Goal: Task Accomplishment & Management: Manage account settings

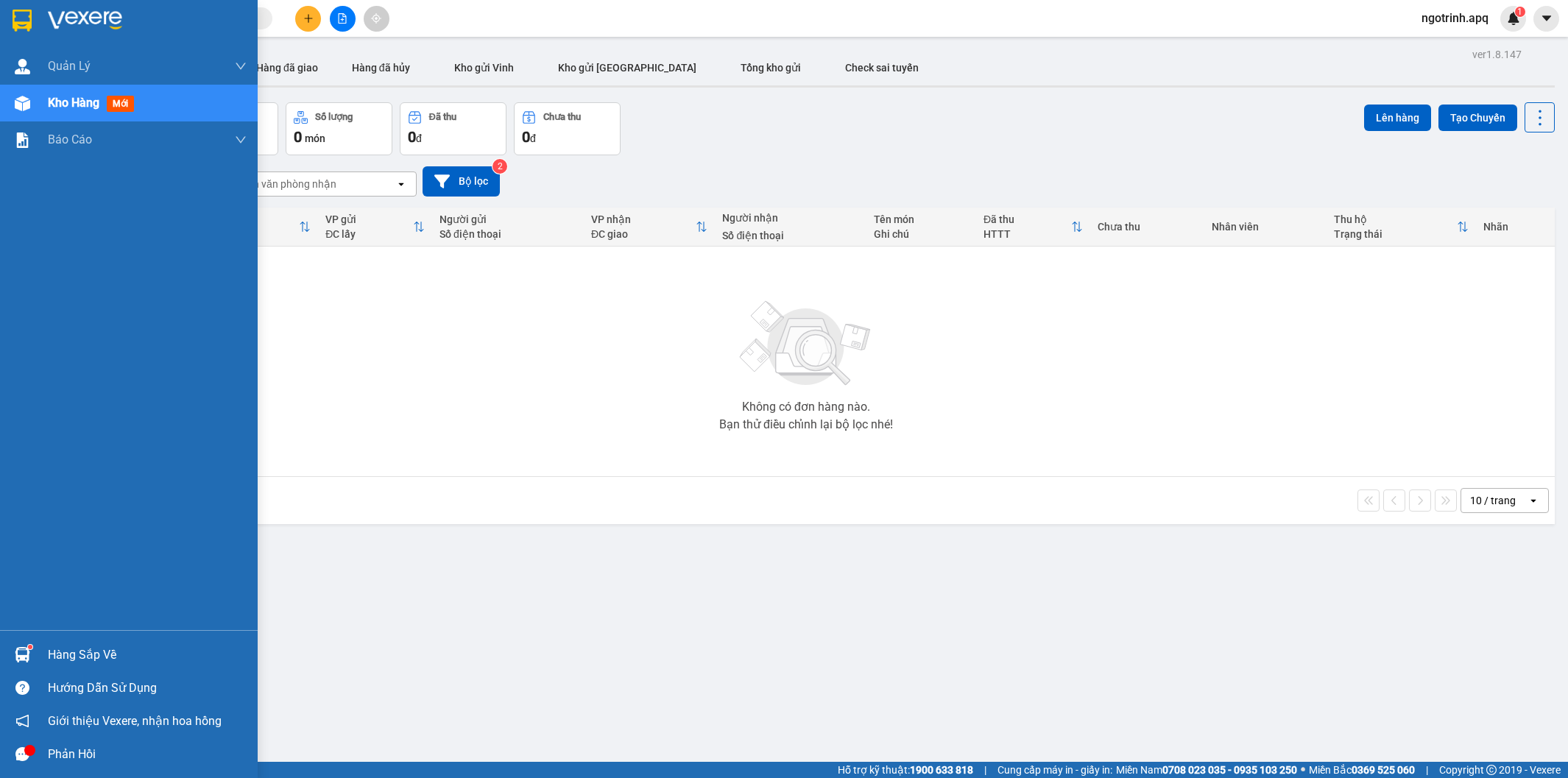
drag, startPoint x: 20, startPoint y: 643, endPoint x: 43, endPoint y: 653, distance: 25.1
click at [27, 650] on div at bounding box center [22, 655] width 26 height 26
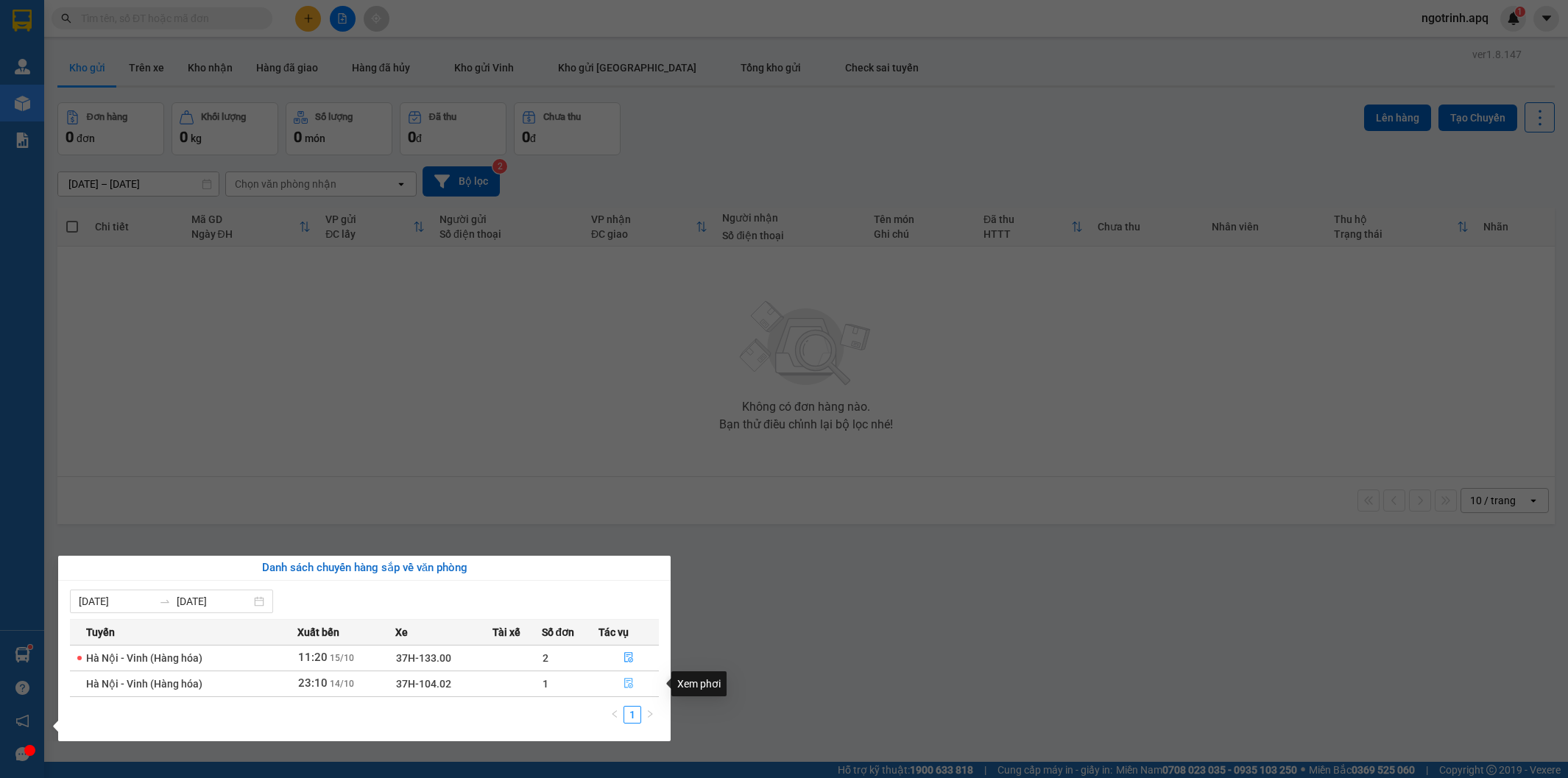
click at [628, 686] on icon "file-done" at bounding box center [628, 683] width 8 height 10
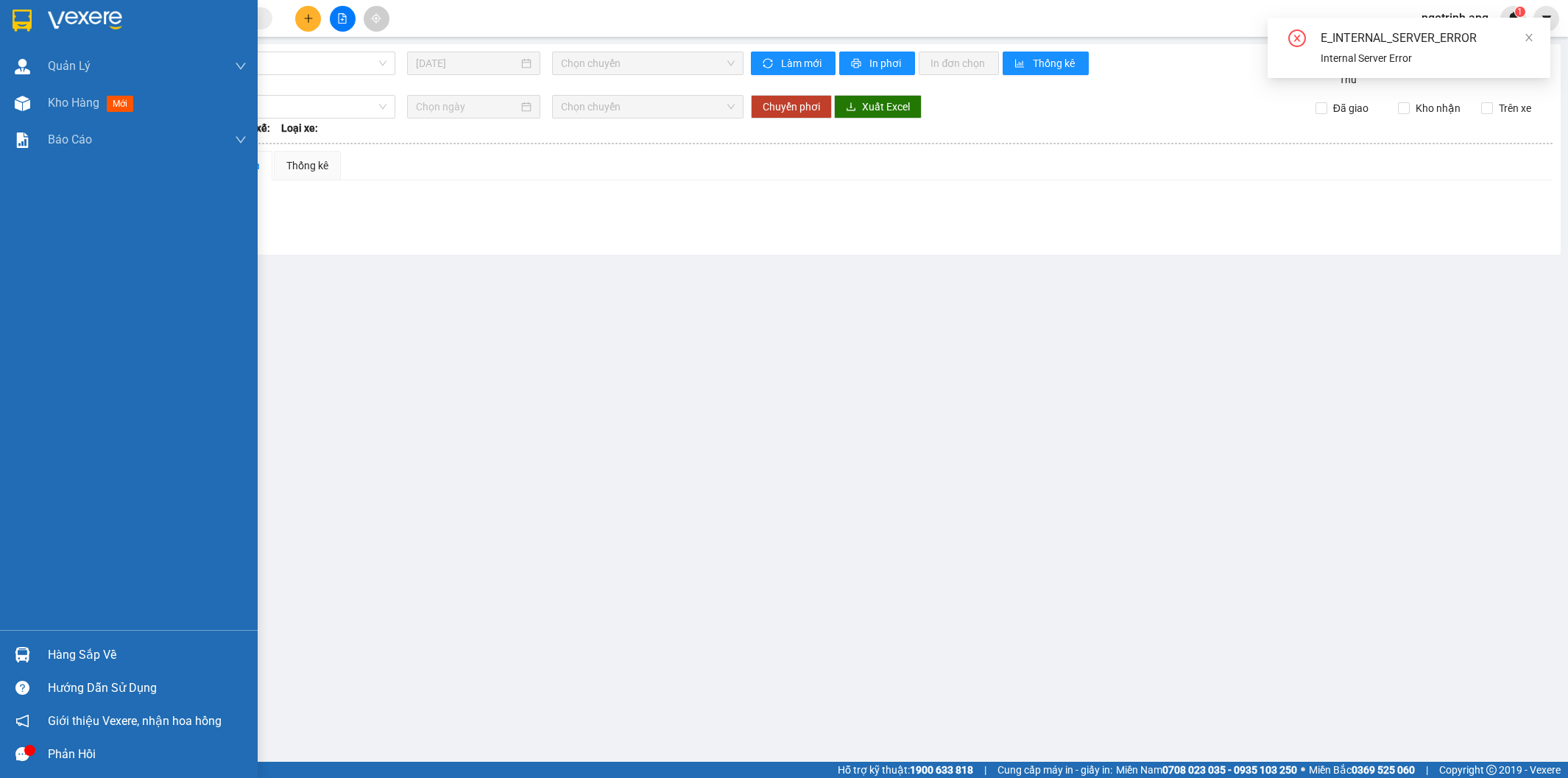
click at [62, 652] on div "Hàng sắp về" at bounding box center [146, 655] width 198 height 22
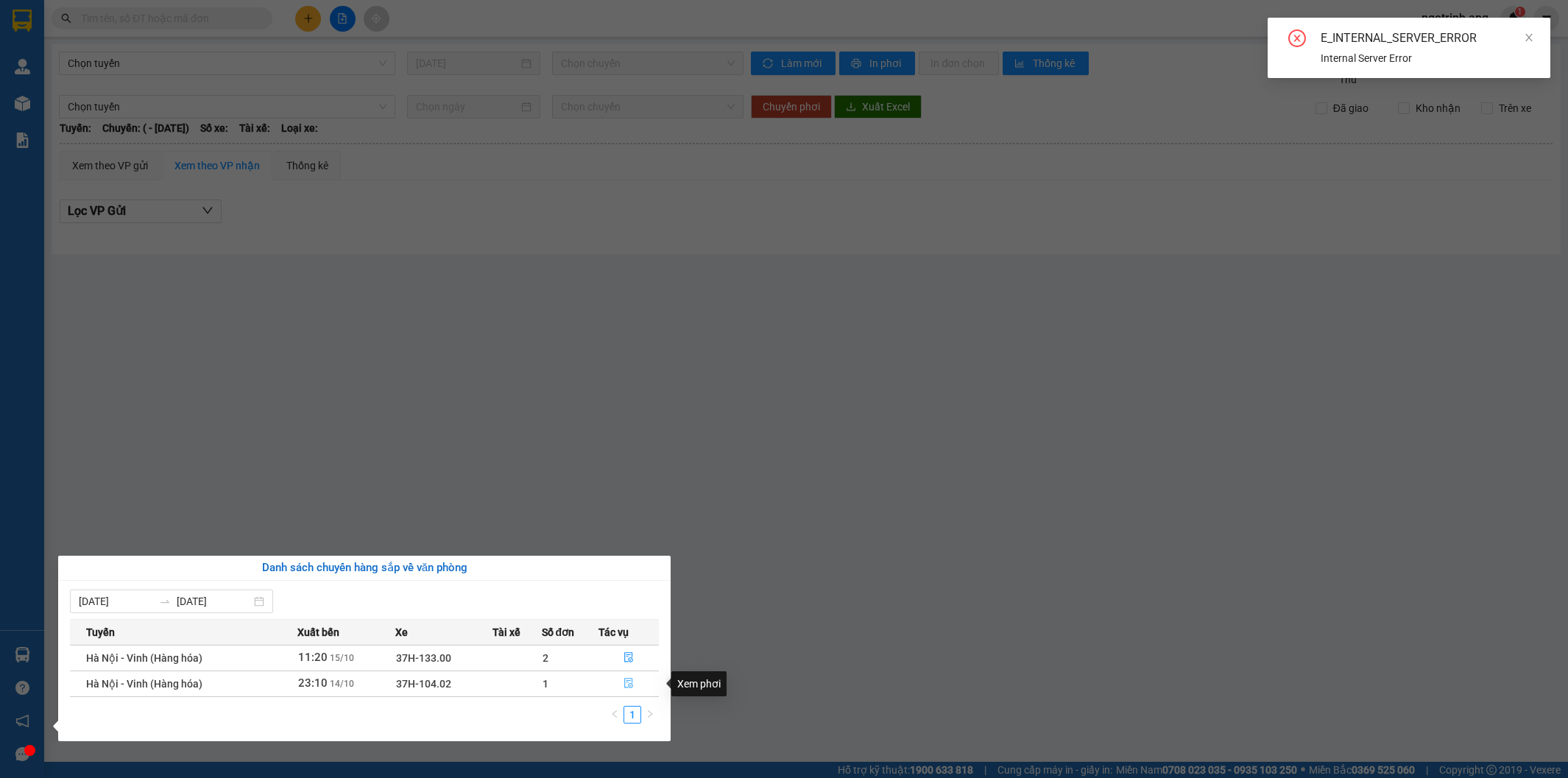
click at [627, 685] on icon "file-done" at bounding box center [628, 683] width 10 height 10
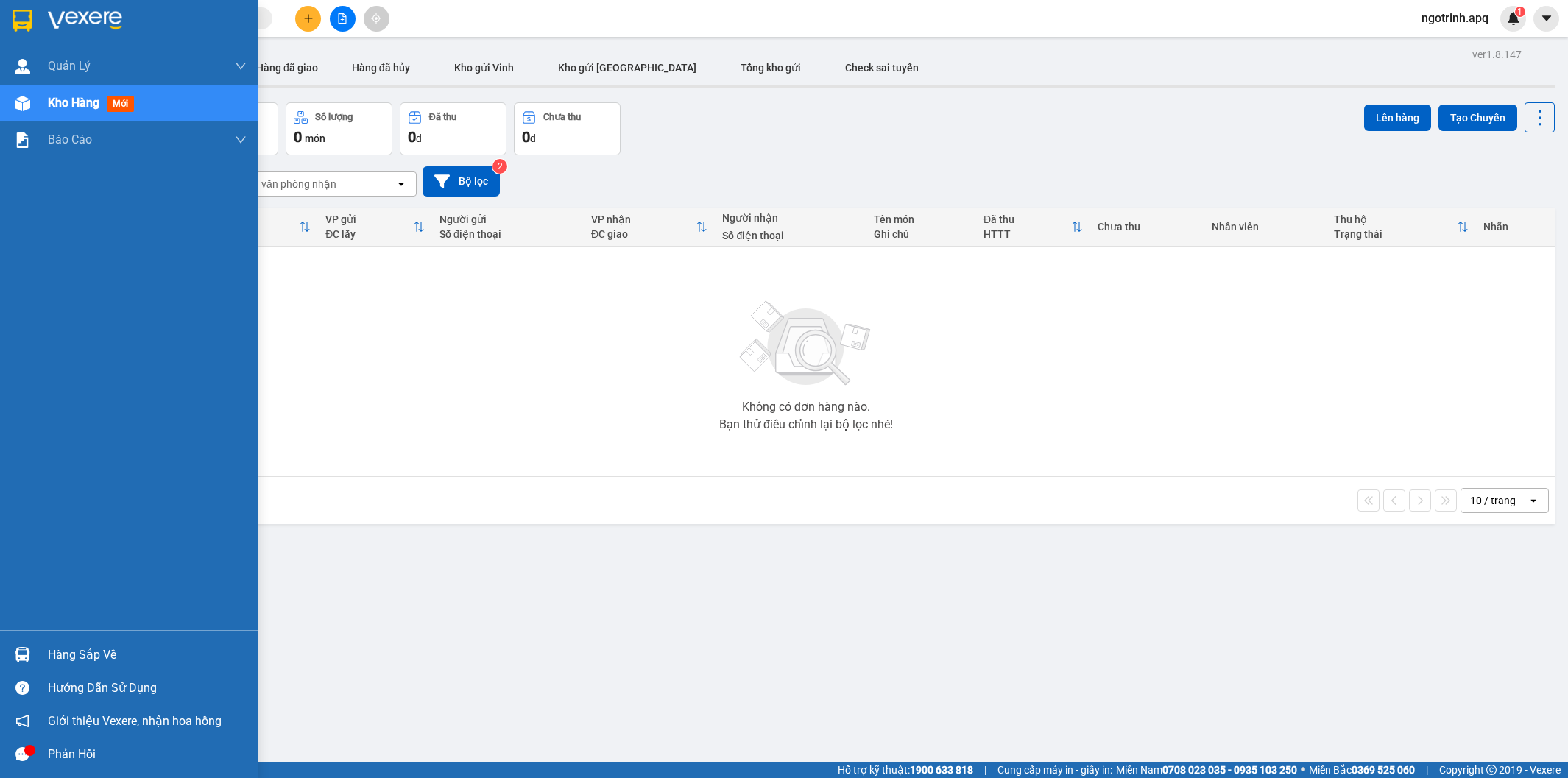
click at [22, 658] on img at bounding box center [22, 655] width 16 height 16
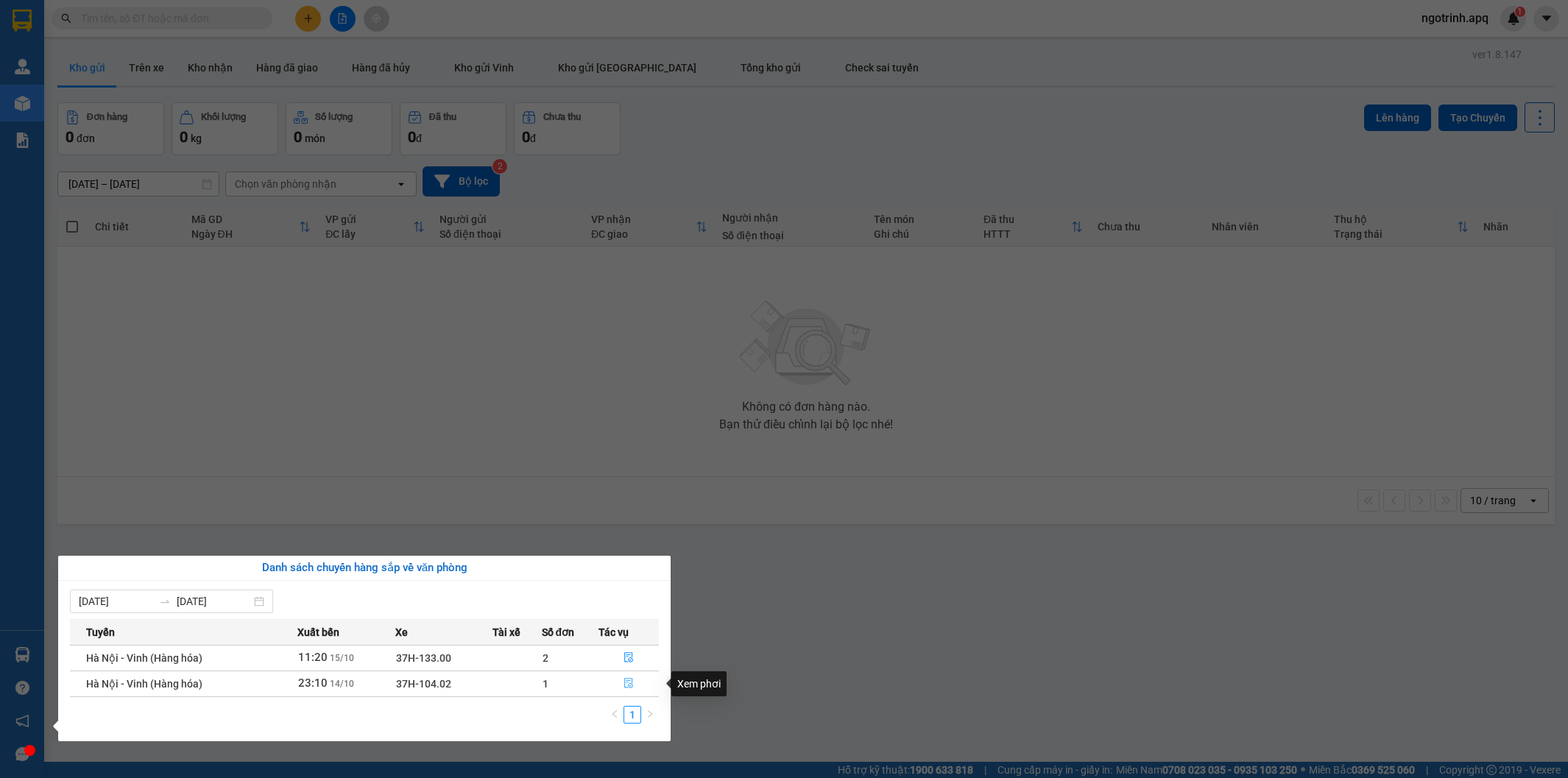
click at [627, 683] on icon "file-done" at bounding box center [628, 683] width 10 height 10
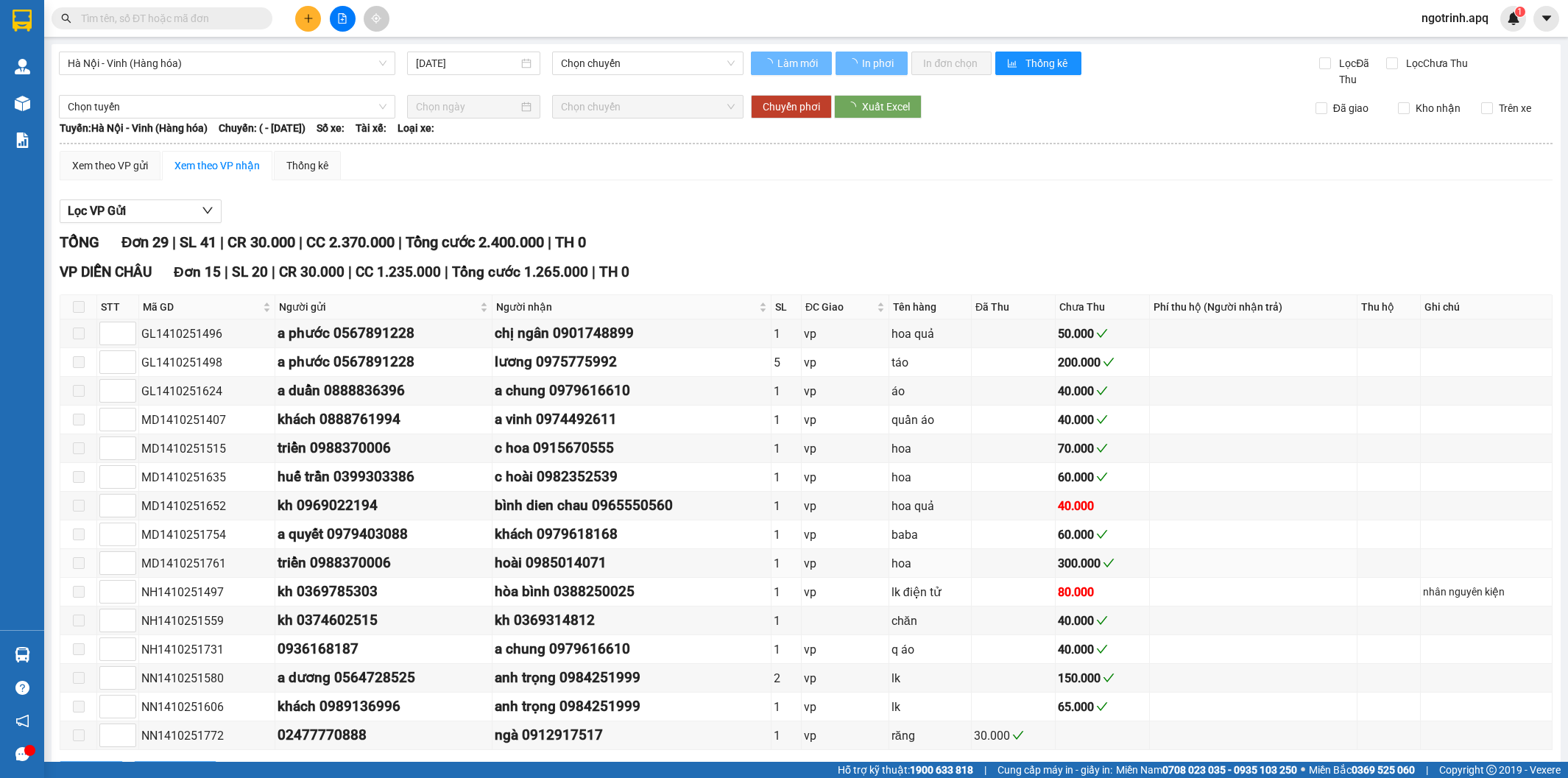
type input "[DATE]"
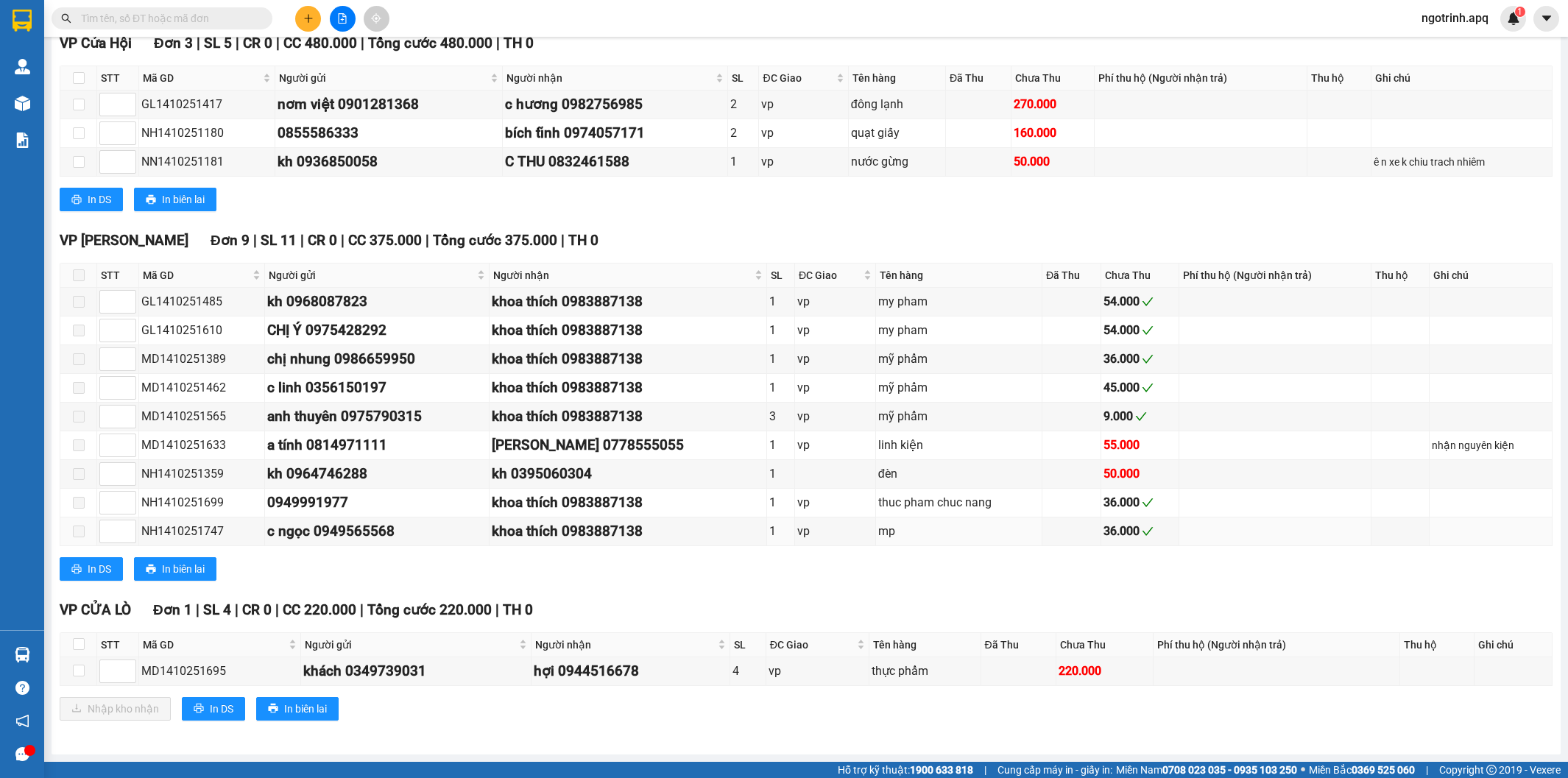
scroll to position [918, 0]
click at [79, 648] on input "checkbox" at bounding box center [78, 644] width 12 height 12
checkbox input "true"
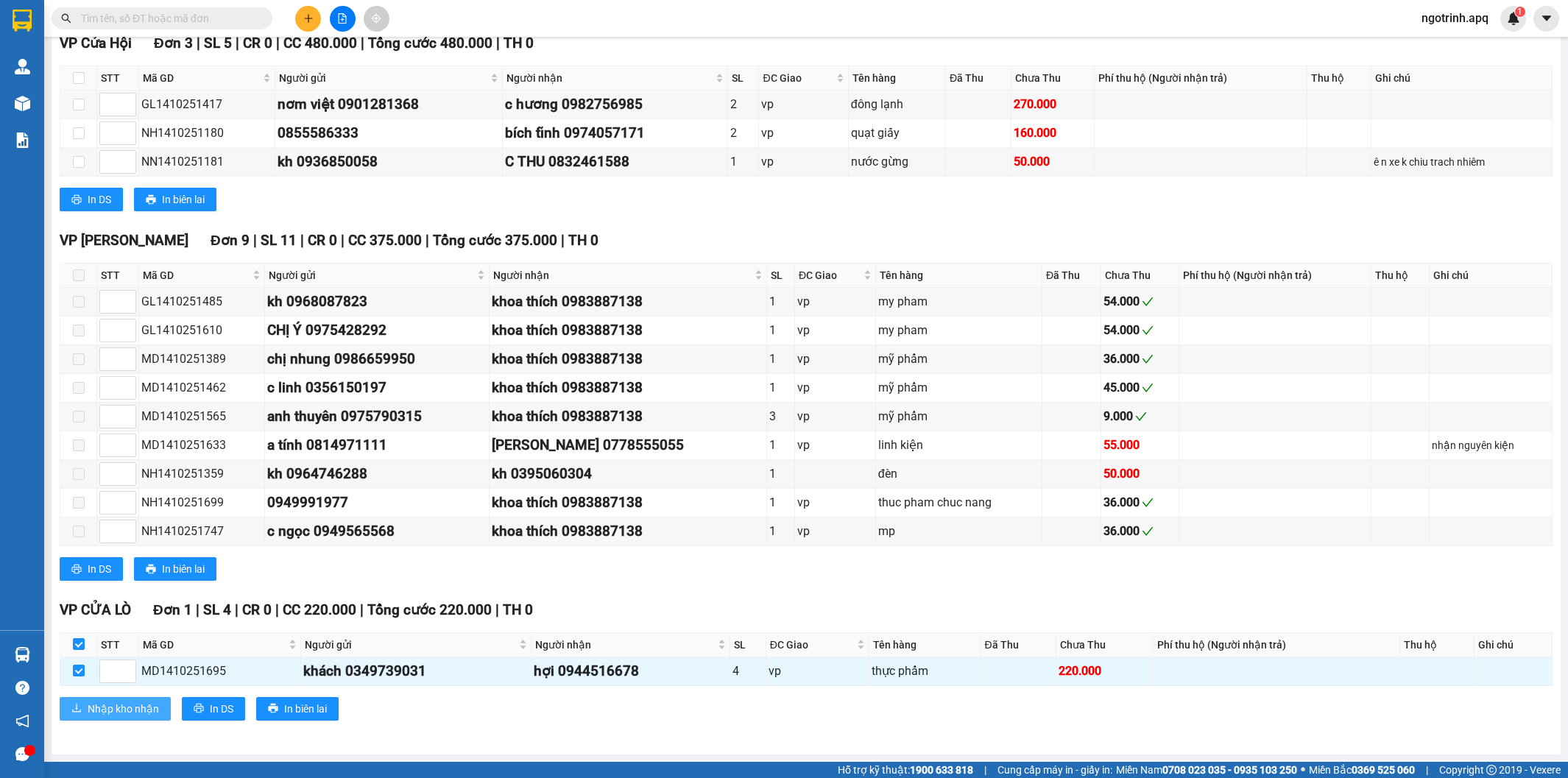
click at [129, 716] on span "Nhập kho nhận" at bounding box center [123, 708] width 72 height 16
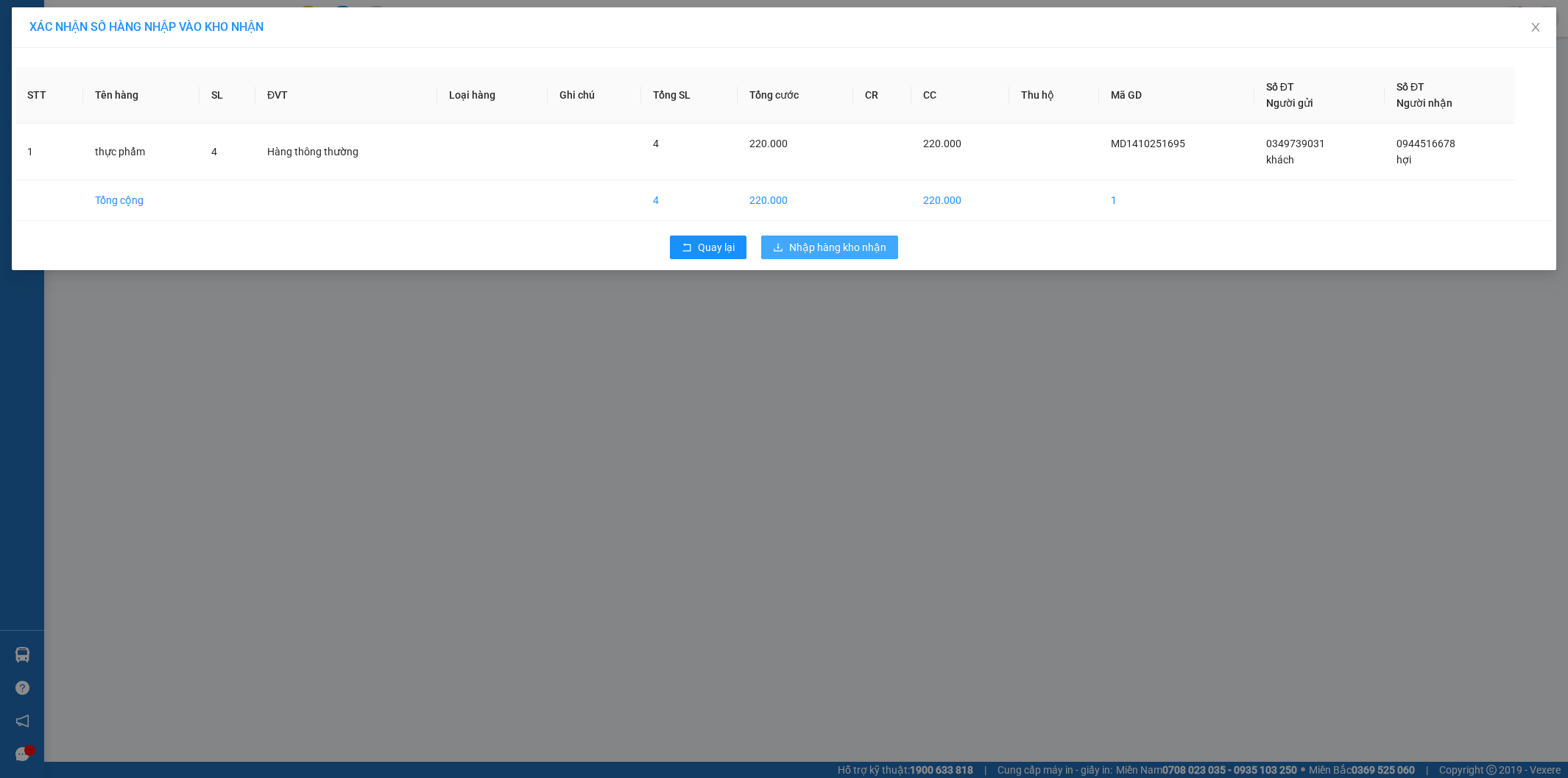
click at [871, 244] on span "Nhập hàng kho nhận" at bounding box center [838, 247] width 97 height 16
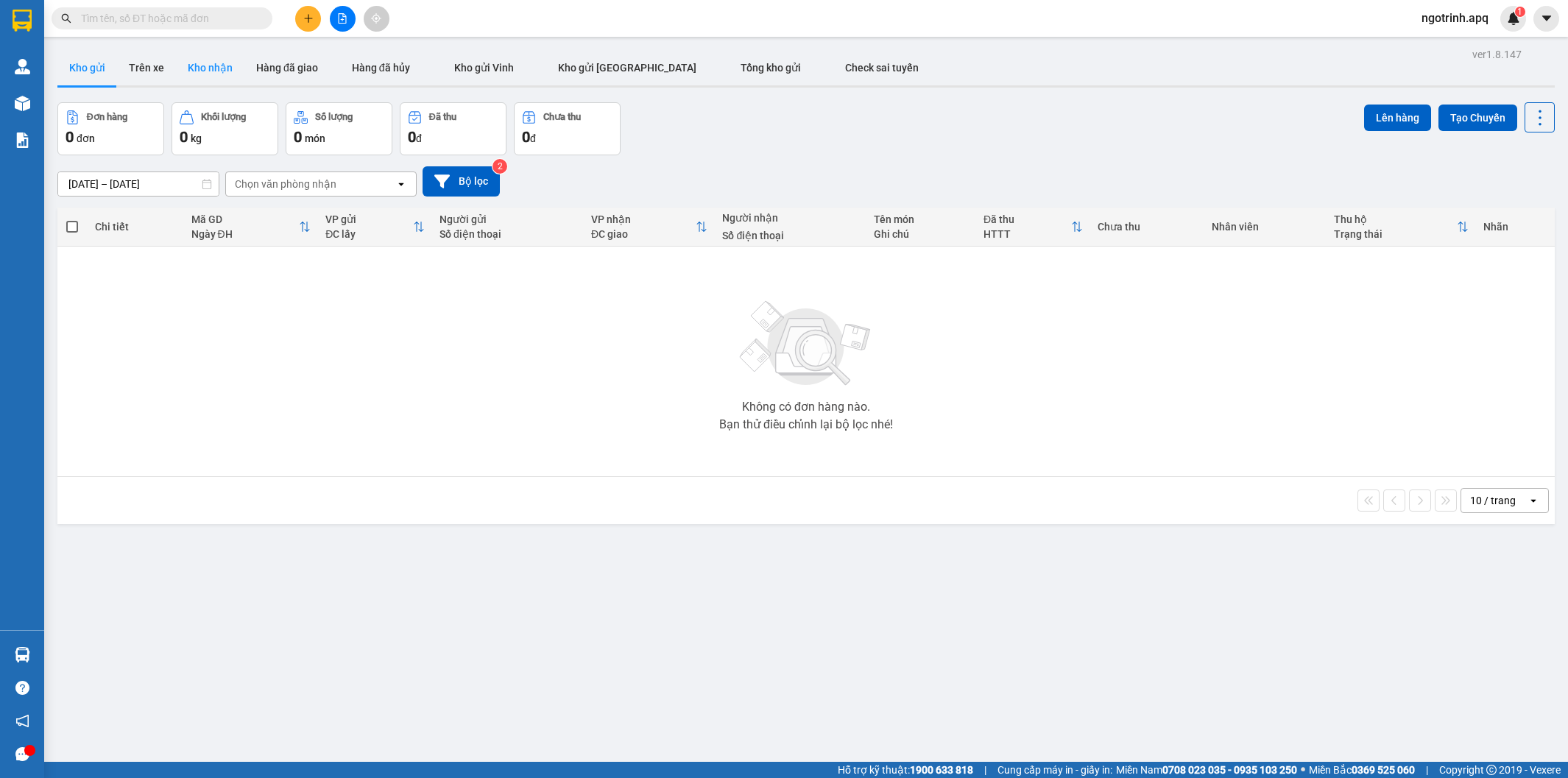
click at [208, 66] on button "Kho nhận" at bounding box center [210, 68] width 68 height 35
